Goal: Task Accomplishment & Management: Manage account settings

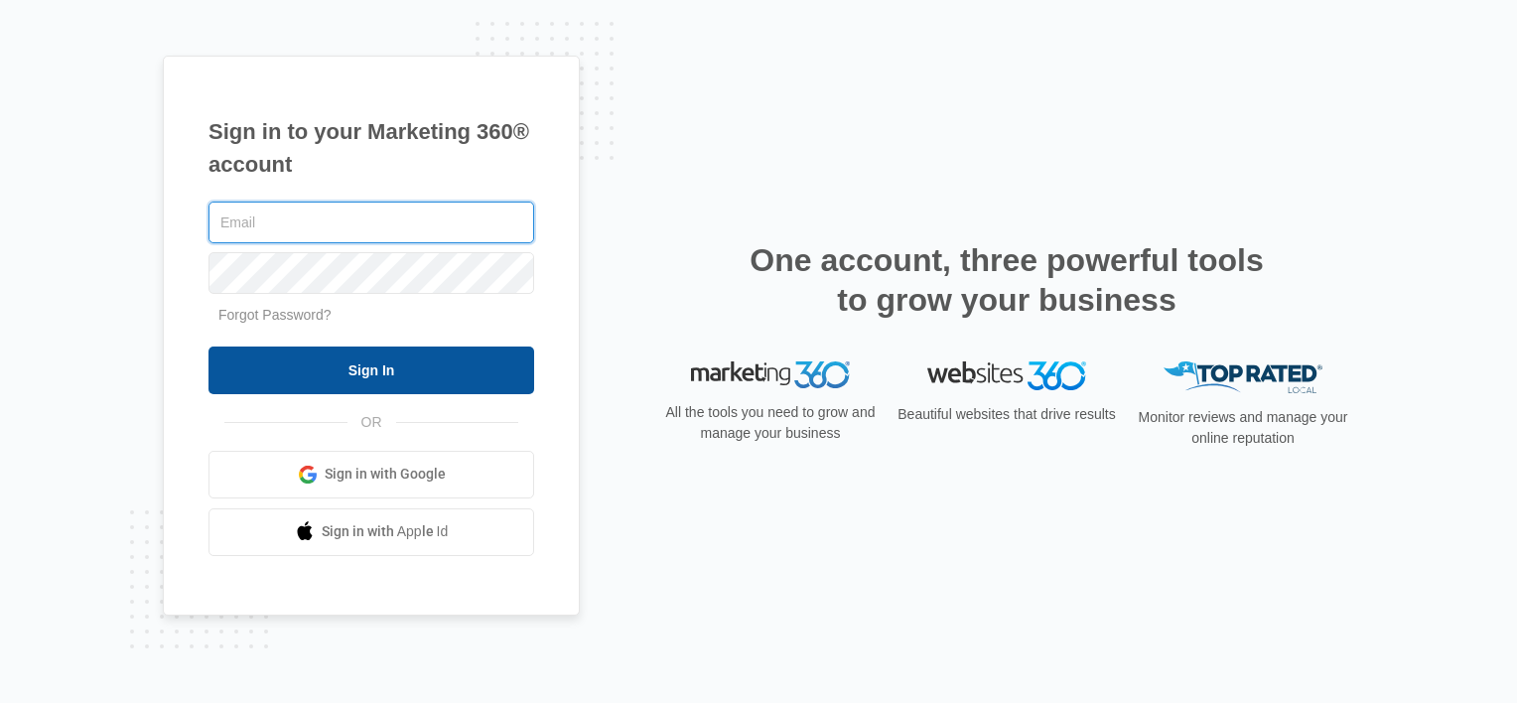
type input "[PERSON_NAME][EMAIL_ADDRESS][DOMAIN_NAME]"
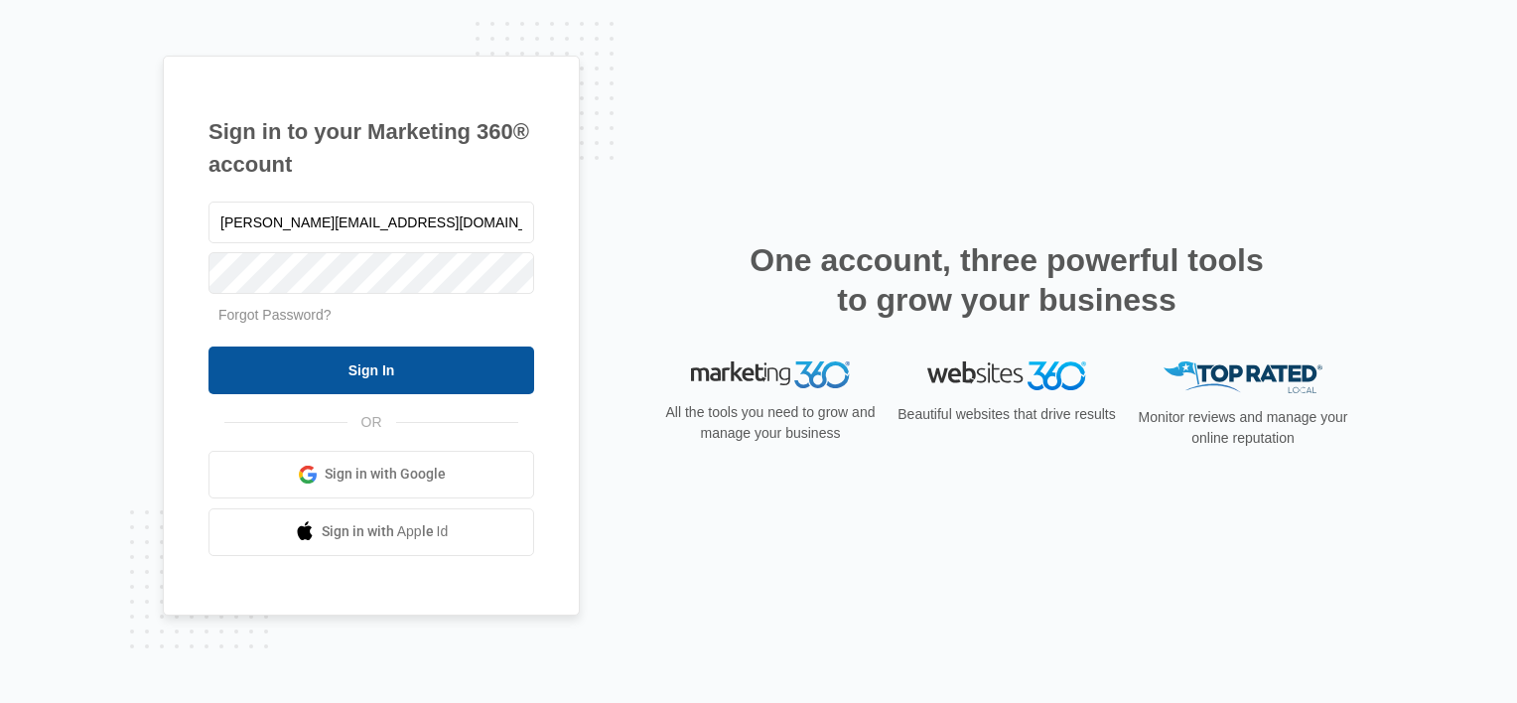
click at [385, 367] on input "Sign In" at bounding box center [372, 371] width 326 height 48
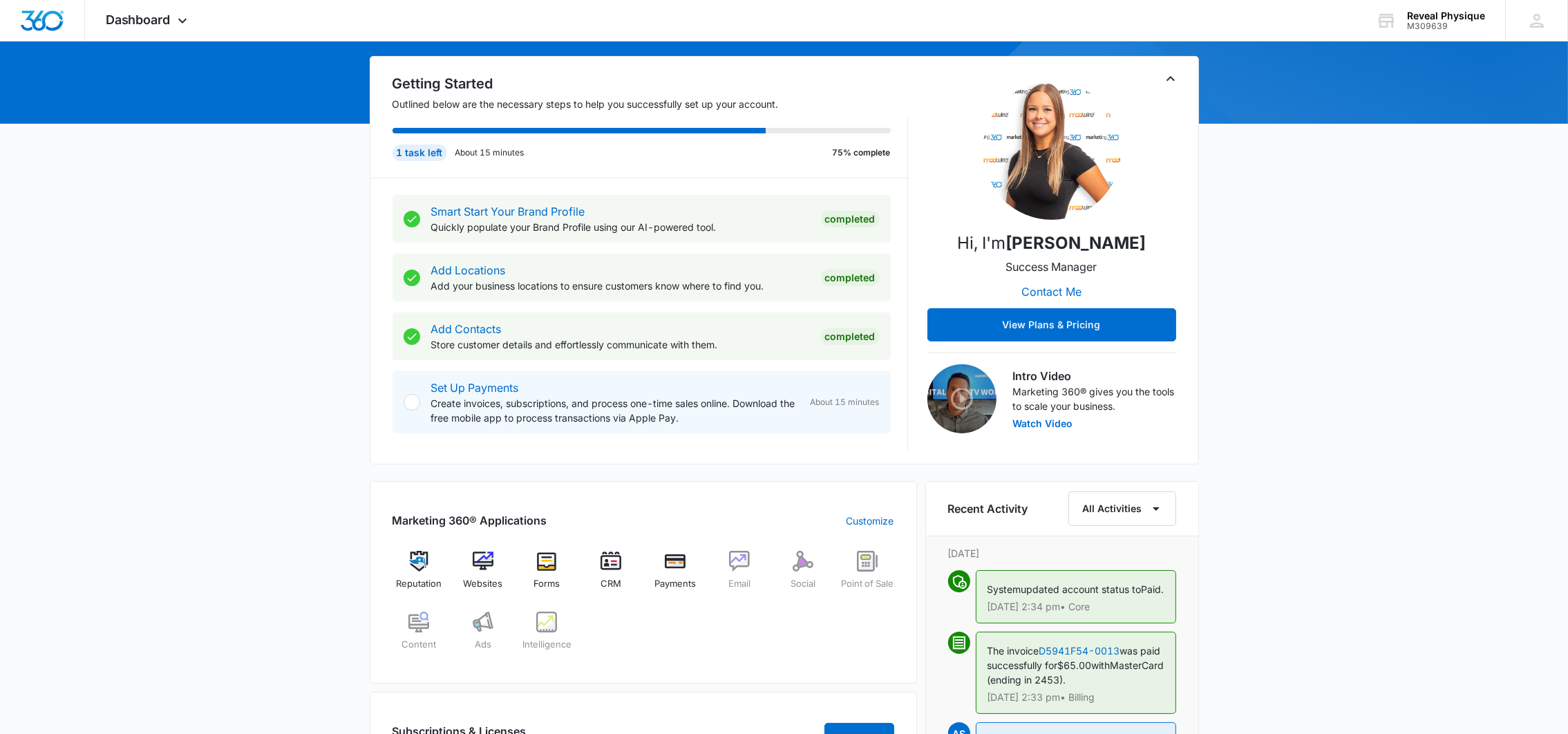
scroll to position [310, 0]
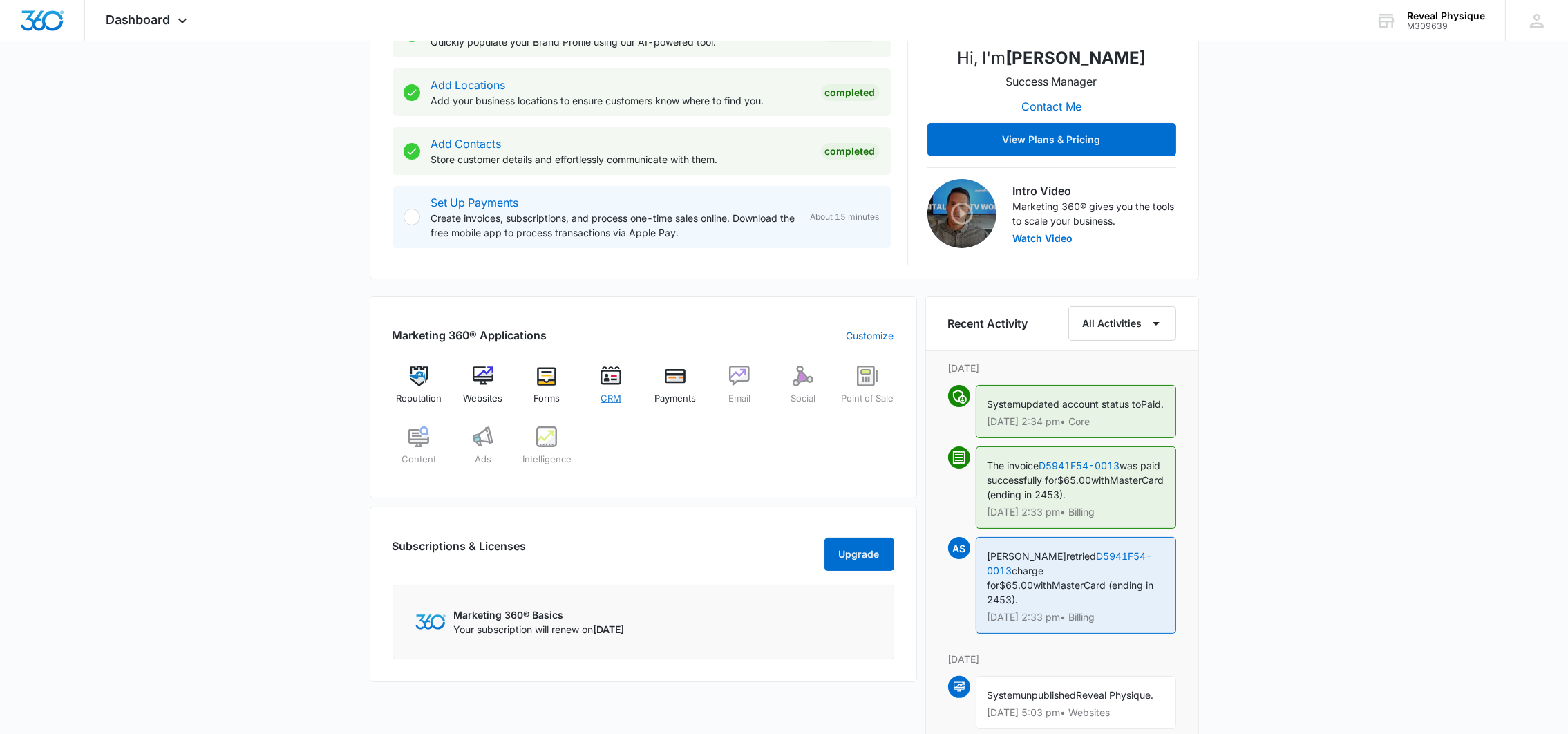
click at [611, 390] on div "CRM" at bounding box center [611, 390] width 53 height 49
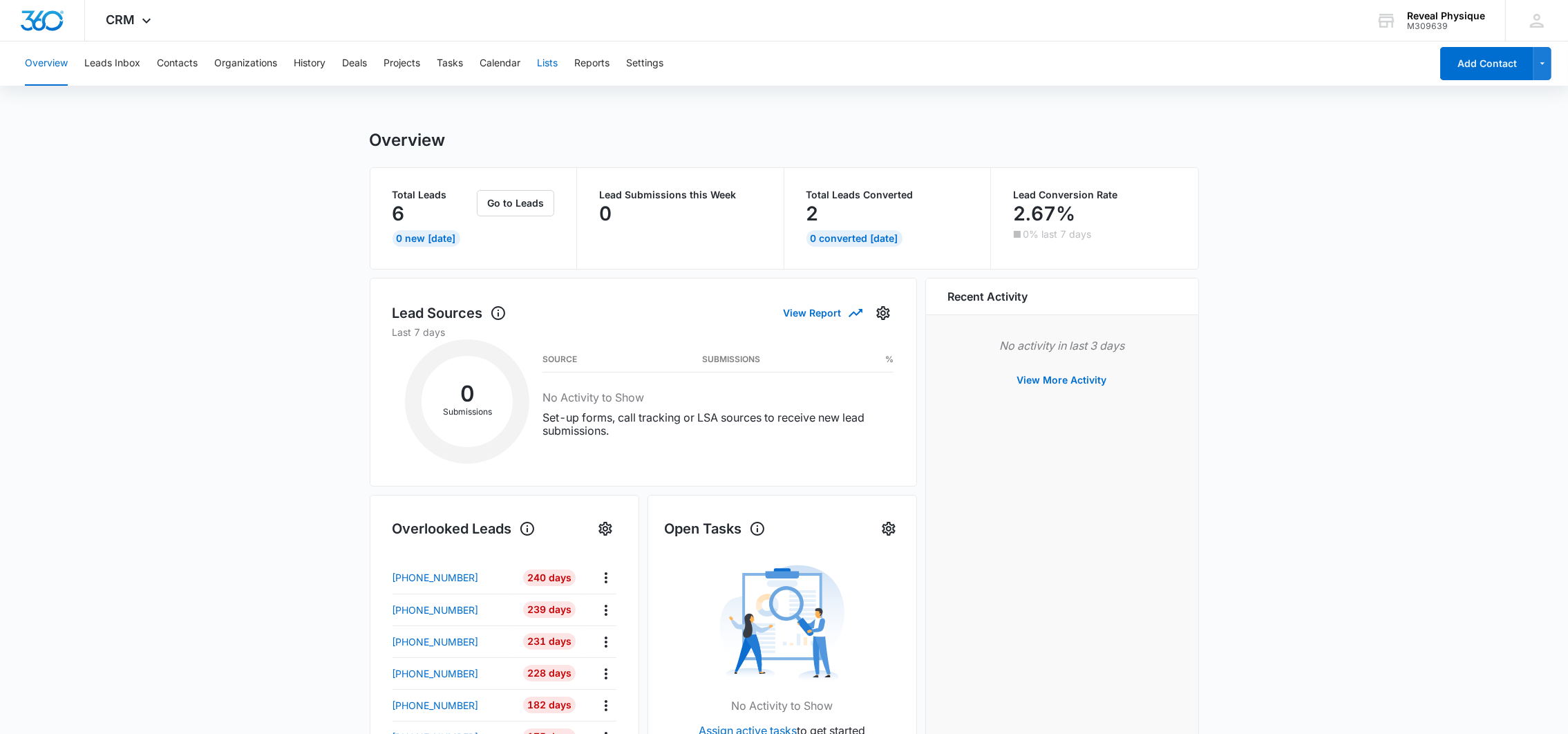
click at [552, 68] on button "Lists" at bounding box center [548, 64] width 21 height 45
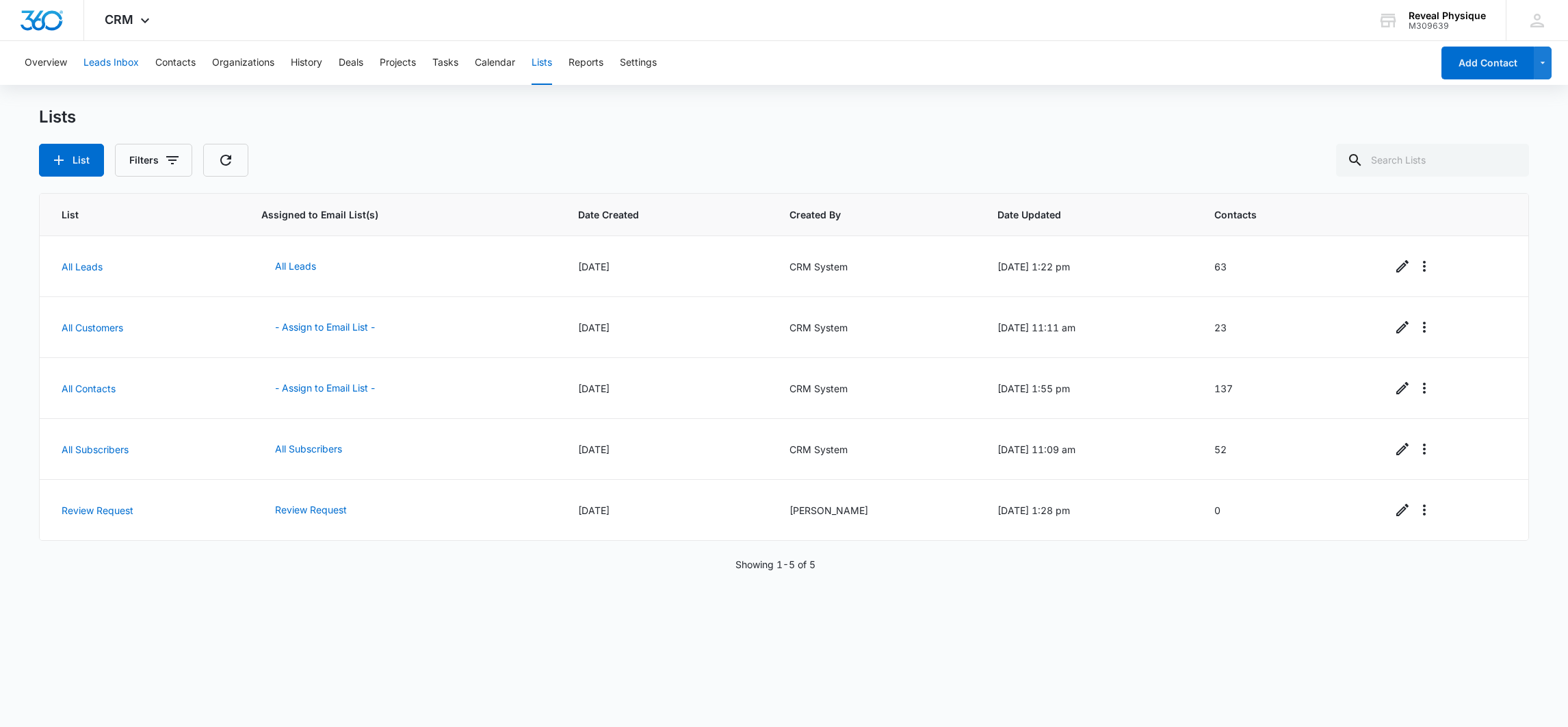
click at [113, 56] on button "Leads Inbox" at bounding box center [111, 63] width 55 height 44
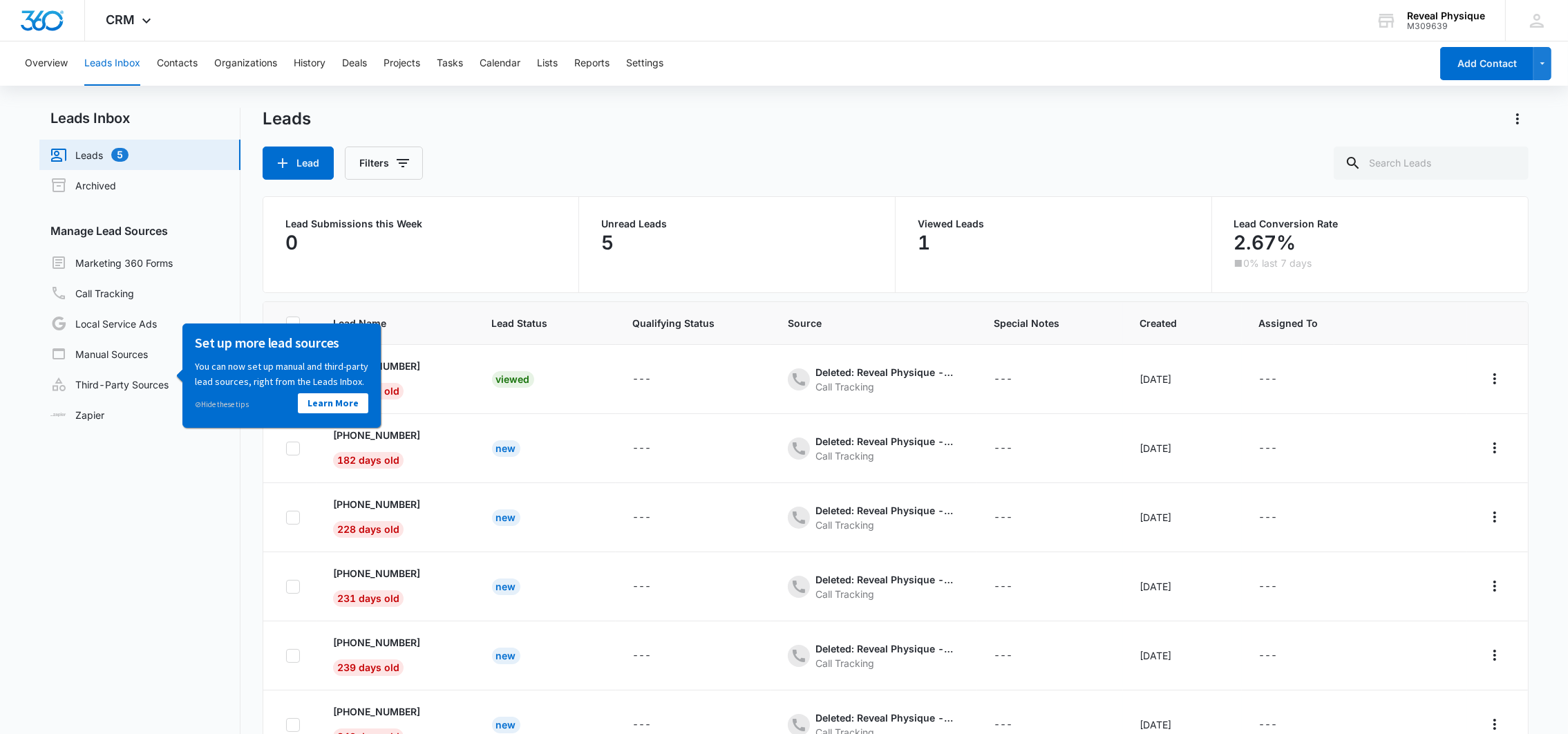
click at [148, 511] on nav "Leads Inbox Leads 5 Archived Manage Lead Sources Marketing 360 Forms Call Track…" at bounding box center [140, 464] width 201 height 713
click at [90, 150] on link "Leads 5" at bounding box center [89, 155] width 78 height 17
click at [169, 61] on button "Contacts" at bounding box center [177, 64] width 41 height 45
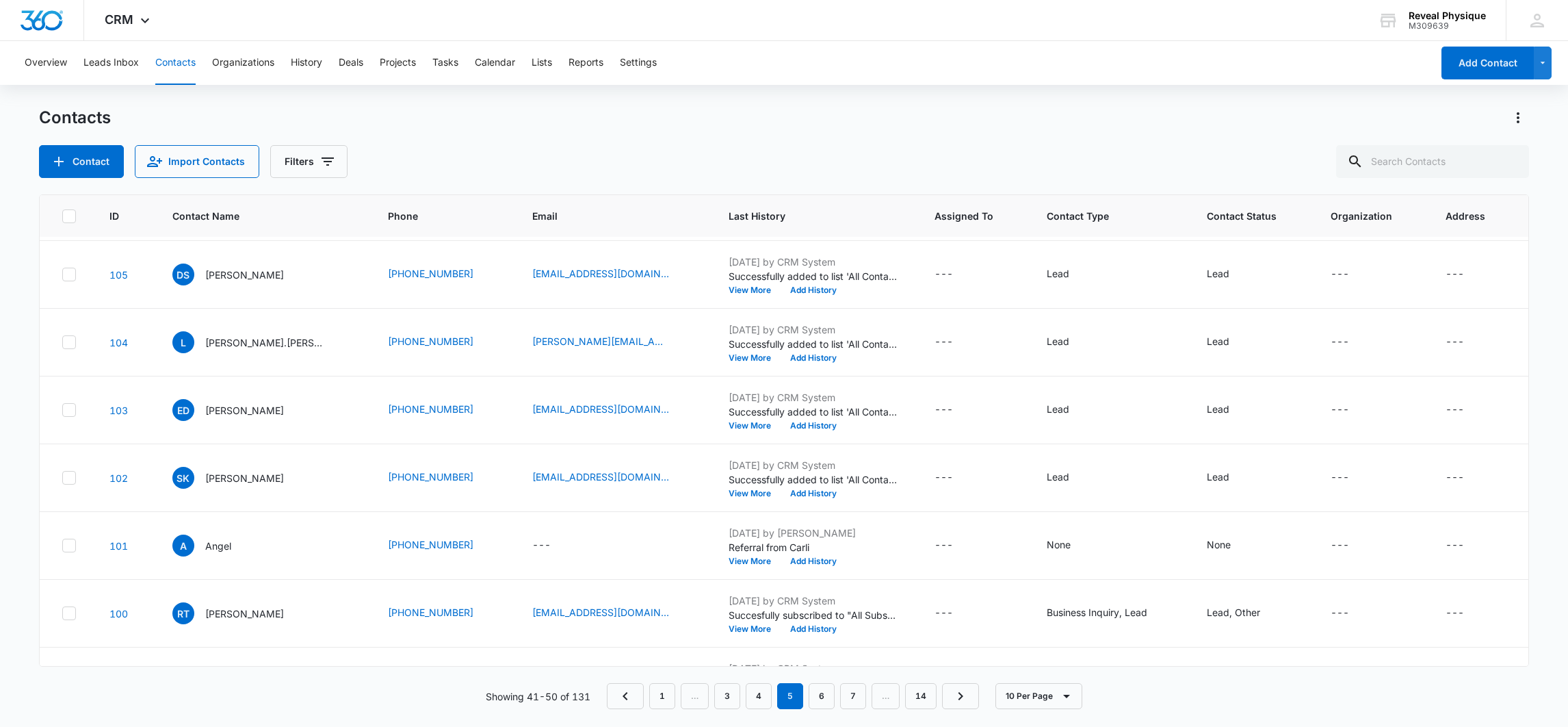
scroll to position [205, 0]
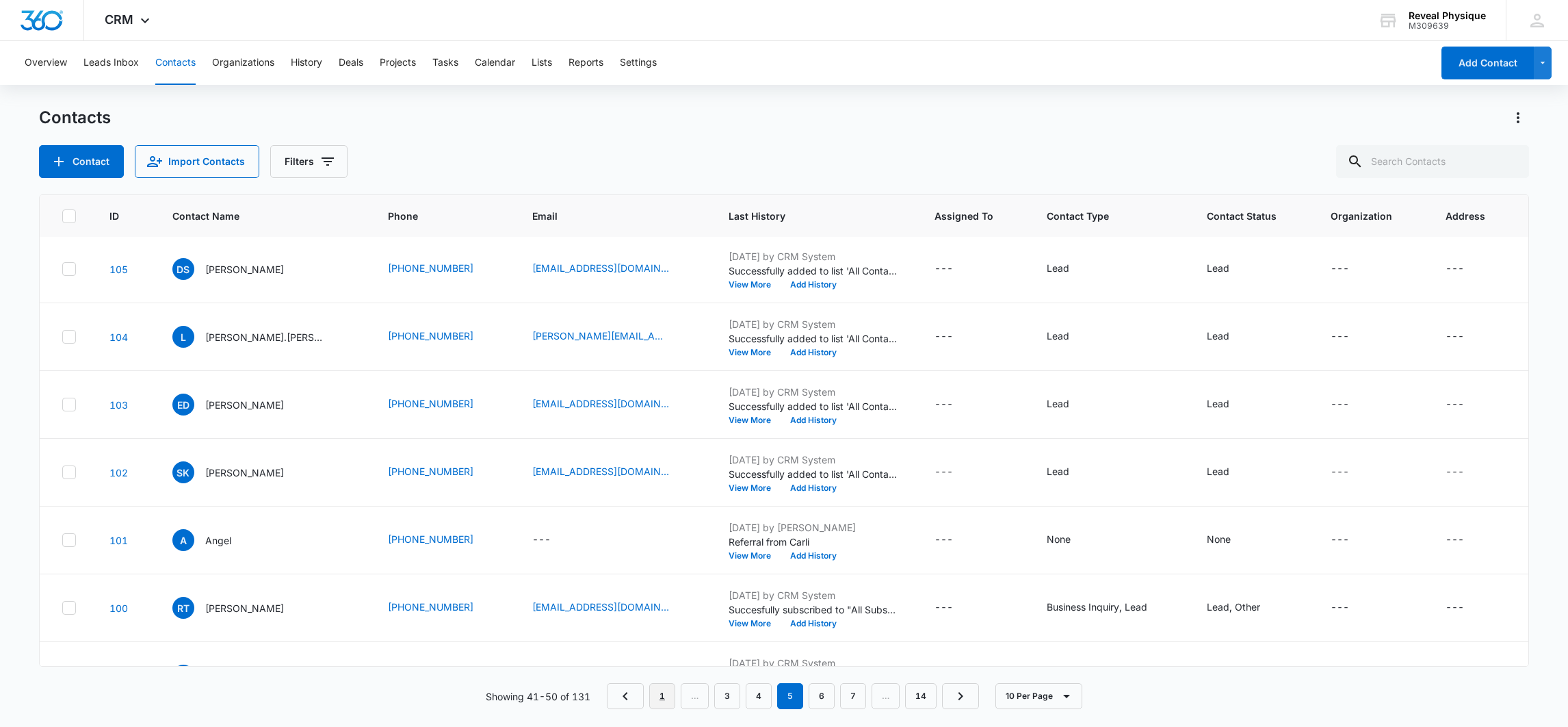
click at [663, 699] on link "1" at bounding box center [662, 696] width 26 height 26
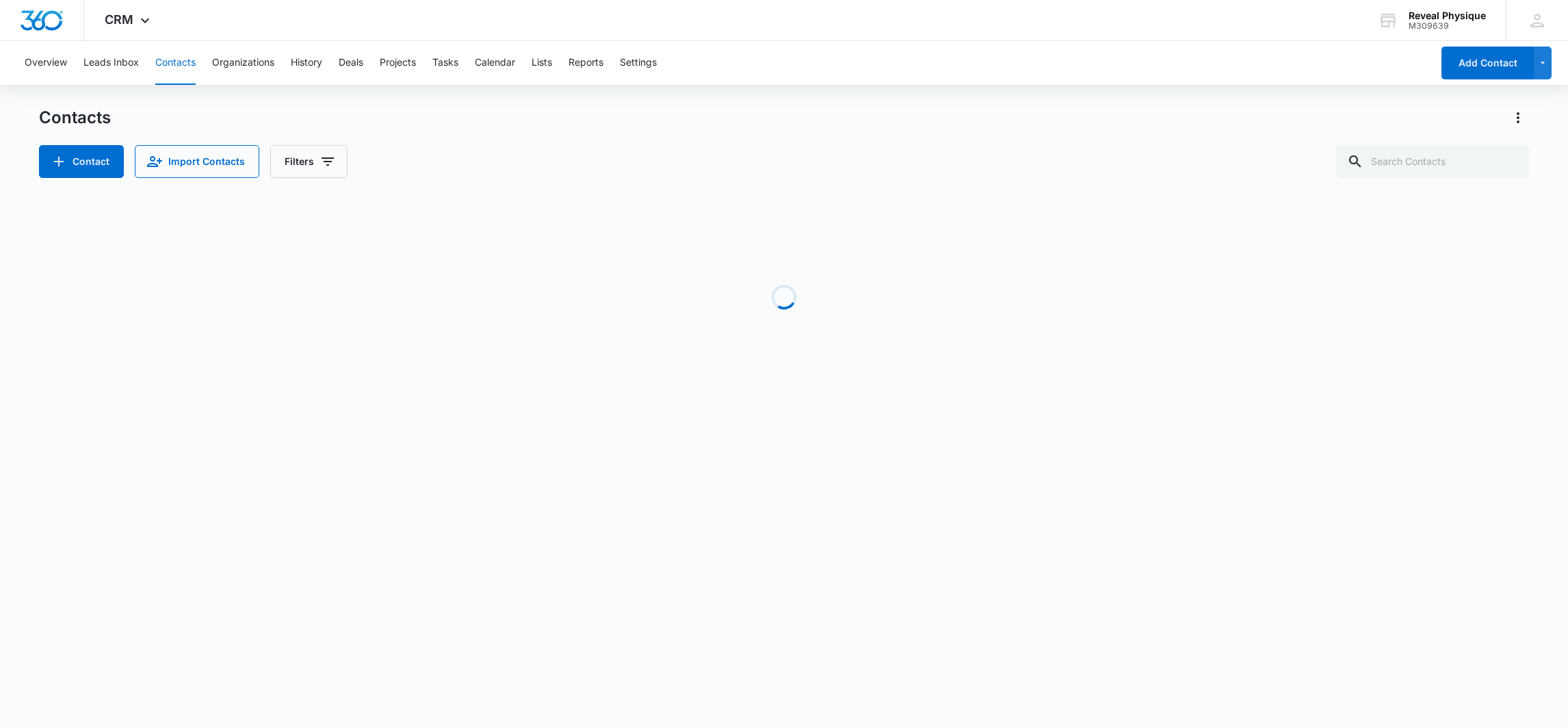
scroll to position [0, 0]
